Goal: Obtain resource: Download file/media

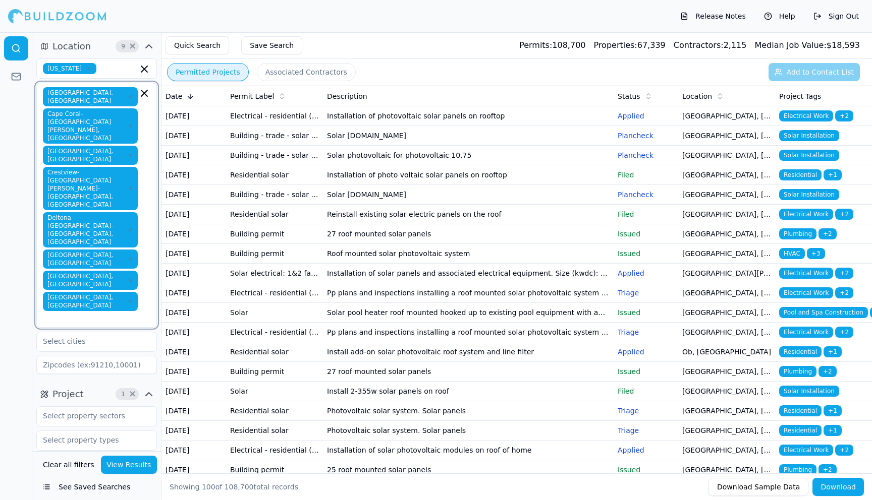
click at [145, 94] on icon "button" at bounding box center [144, 93] width 6 height 6
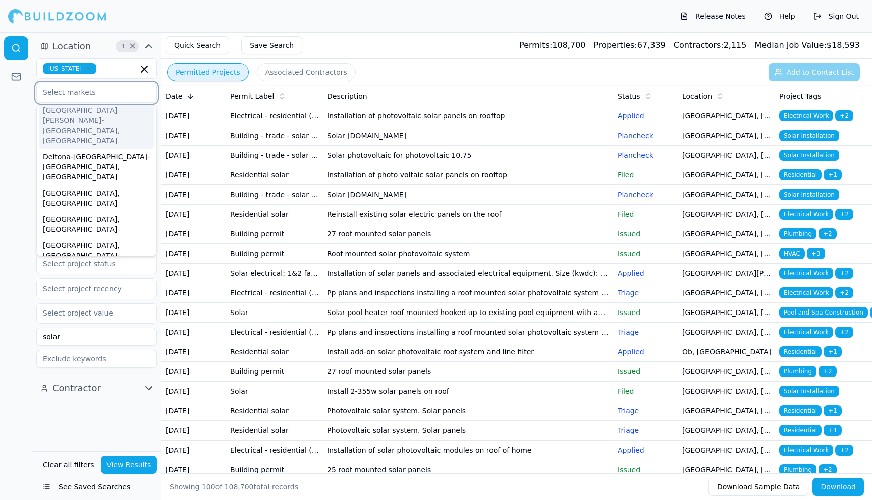
scroll to position [125, 0]
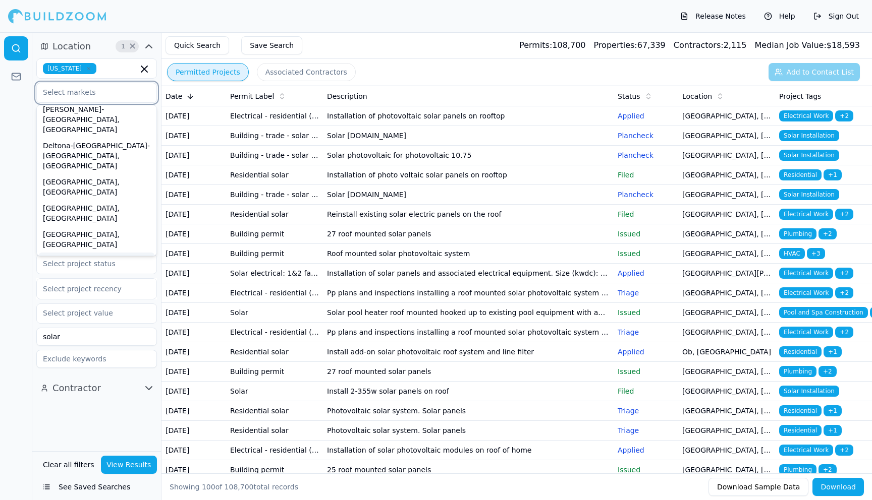
click at [67, 253] on div "[GEOGRAPHIC_DATA], [GEOGRAPHIC_DATA]" at bounding box center [97, 266] width 116 height 26
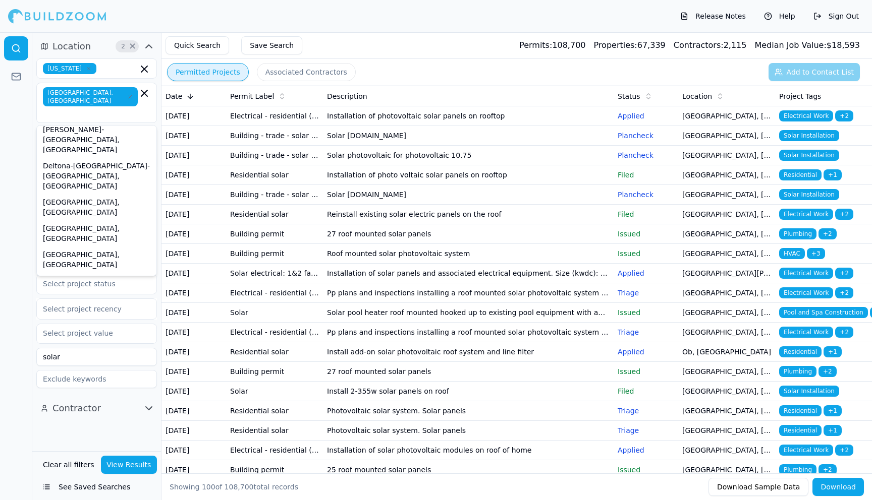
click at [130, 468] on button "View Results" at bounding box center [129, 465] width 57 height 18
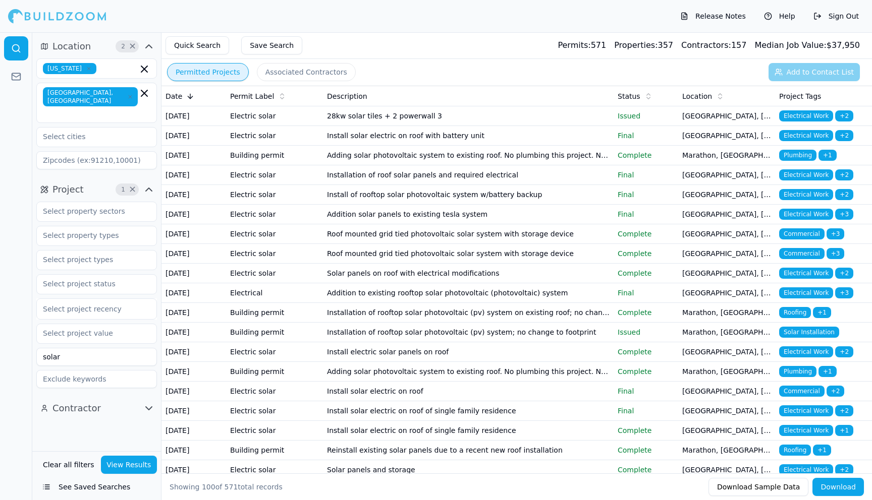
click at [840, 490] on button "Download" at bounding box center [837, 487] width 51 height 18
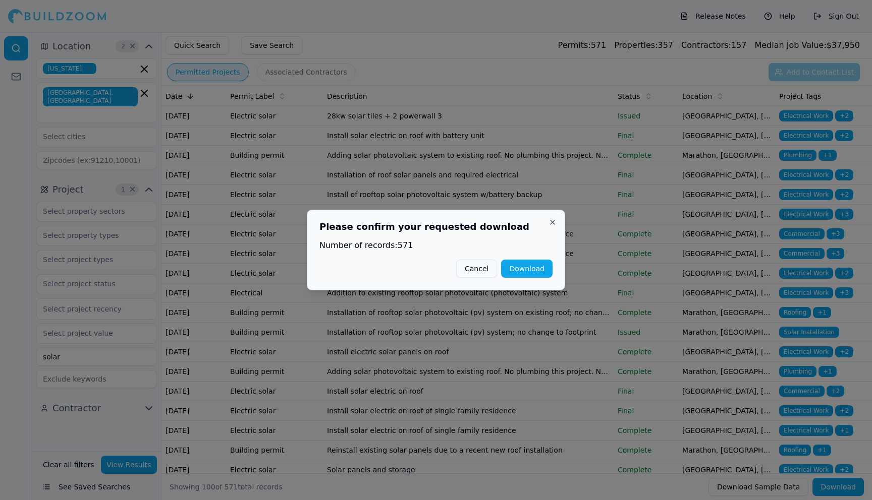
click at [533, 269] on button "Download" at bounding box center [526, 269] width 51 height 18
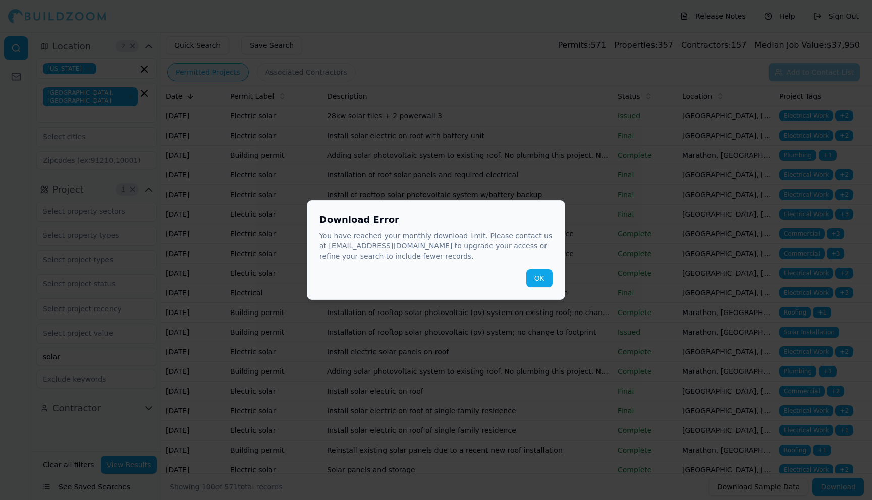
click at [539, 278] on button "OK" at bounding box center [539, 278] width 26 height 18
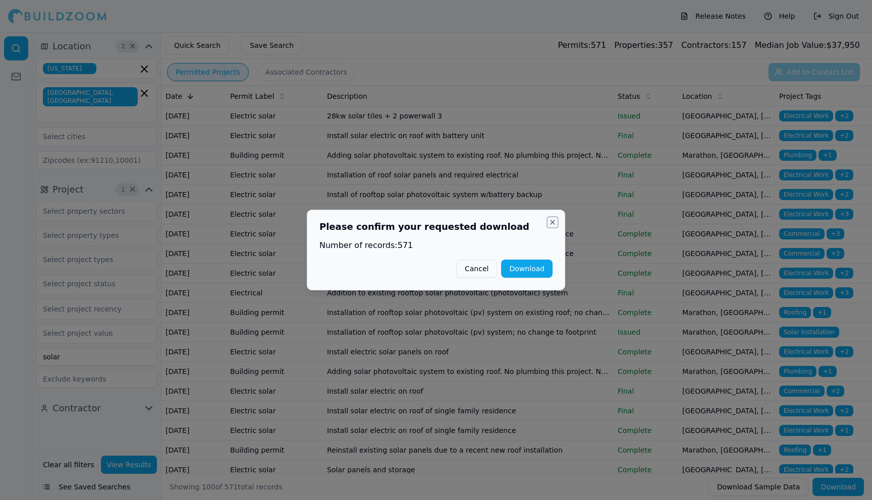
click at [552, 221] on button "Close" at bounding box center [552, 222] width 8 height 8
